Goal: Information Seeking & Learning: Learn about a topic

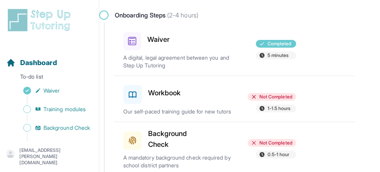
scroll to position [75, 0]
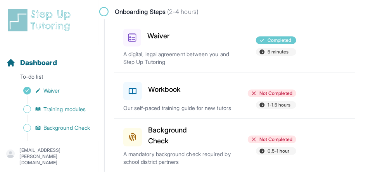
click at [180, 90] on h3 "Workbook" at bounding box center [164, 89] width 33 height 11
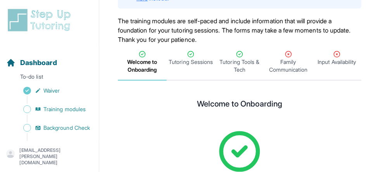
scroll to position [75, 0]
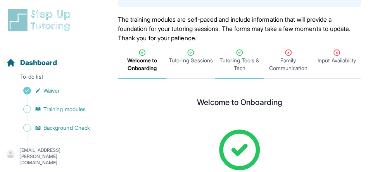
click at [229, 63] on span "Tutoring Tools & Tech" at bounding box center [240, 65] width 46 height 16
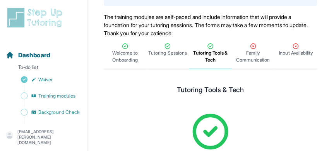
scroll to position [75, 0]
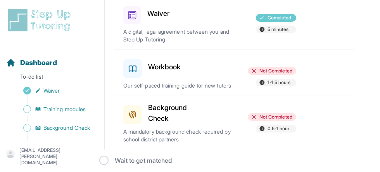
scroll to position [109, 0]
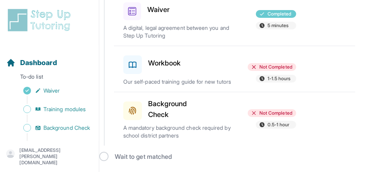
click at [164, 58] on h3 "Workbook" at bounding box center [164, 63] width 33 height 11
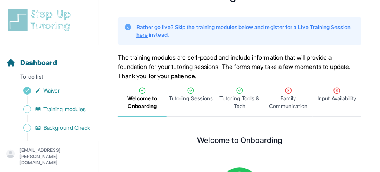
scroll to position [41, 0]
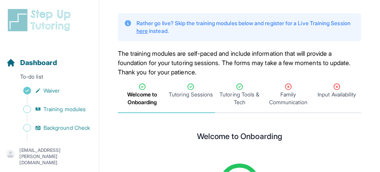
click at [192, 93] on span "Tutoring Sessions" at bounding box center [191, 95] width 44 height 8
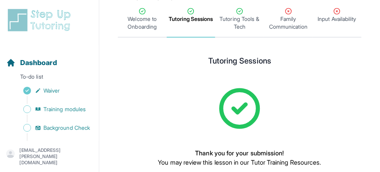
scroll to position [95, 0]
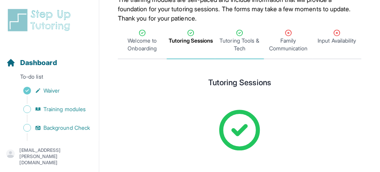
click at [234, 34] on div "Tutoring Tools & Tech" at bounding box center [240, 40] width 46 height 23
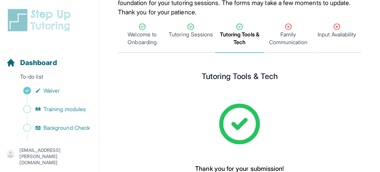
scroll to position [165, 0]
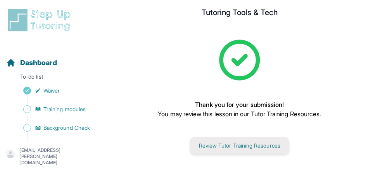
click at [234, 148] on button "Review Tutor Training Resources" at bounding box center [239, 145] width 99 height 17
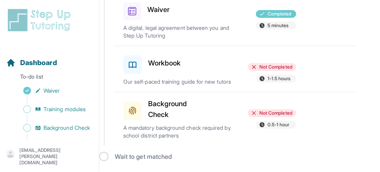
scroll to position [109, 0]
click at [160, 58] on h3 "Workbook" at bounding box center [164, 63] width 33 height 11
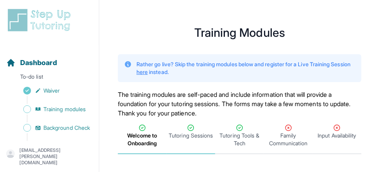
click at [207, 140] on span "Tutoring Sessions" at bounding box center [191, 136] width 44 height 8
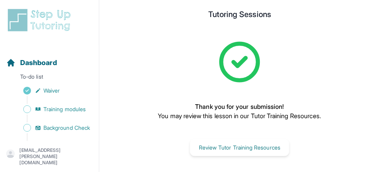
scroll to position [165, 0]
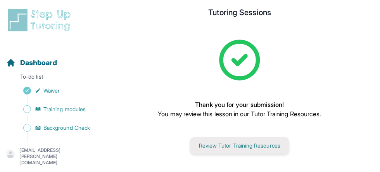
click at [236, 148] on button "Review Tutor Training Resources" at bounding box center [239, 145] width 99 height 17
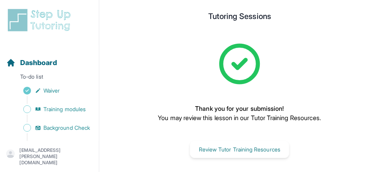
scroll to position [160, 0]
